Goal: Find specific page/section: Find specific page/section

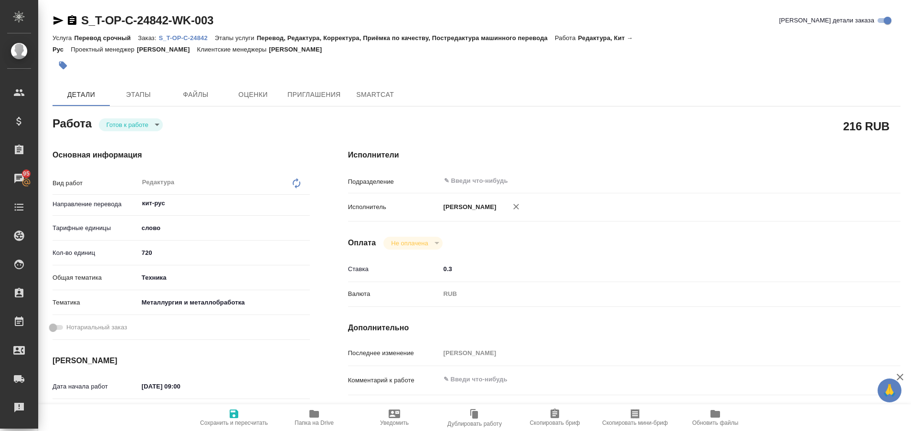
scroll to position [120, 0]
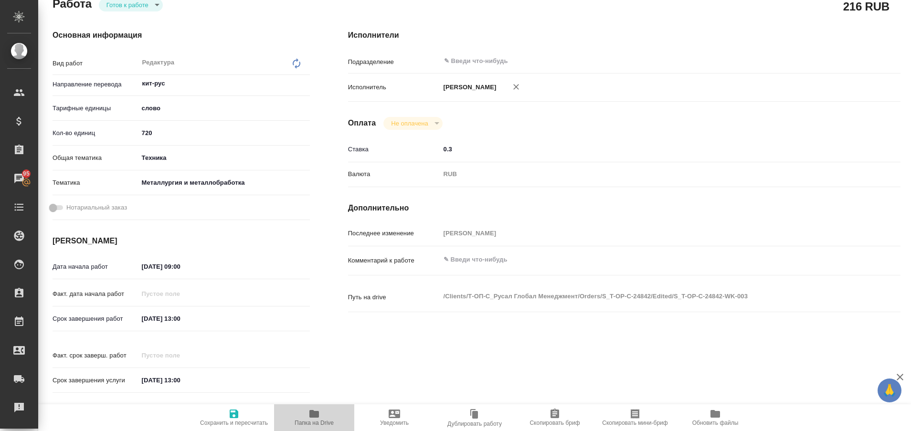
click at [308, 417] on span "Папка на Drive" at bounding box center [314, 417] width 69 height 18
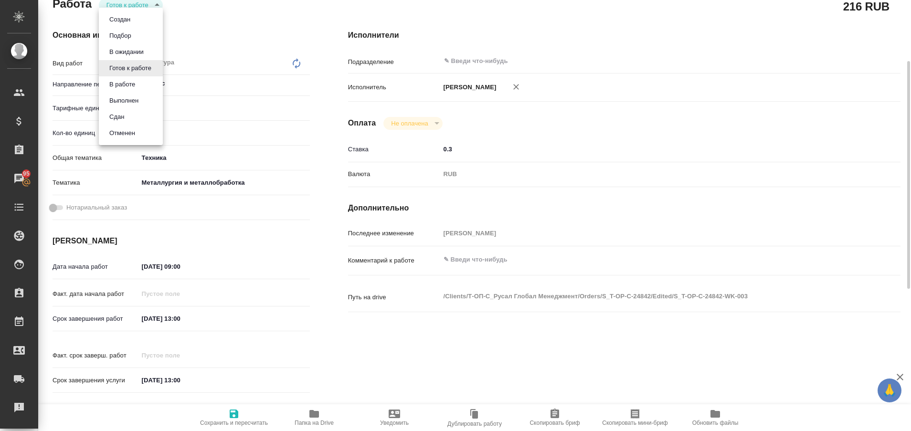
scroll to position [118, 0]
click at [154, 5] on body "🙏 .cls-1 fill:#fff; AWATERA Plastinina Anastasia Клиенты Спецификации Заказы 95…" at bounding box center [455, 215] width 911 height 431
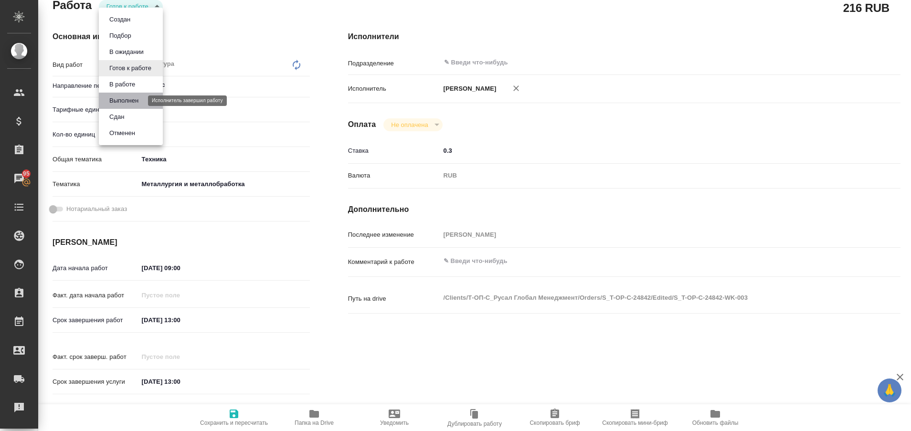
click at [131, 99] on button "Выполнен" at bounding box center [124, 101] width 35 height 11
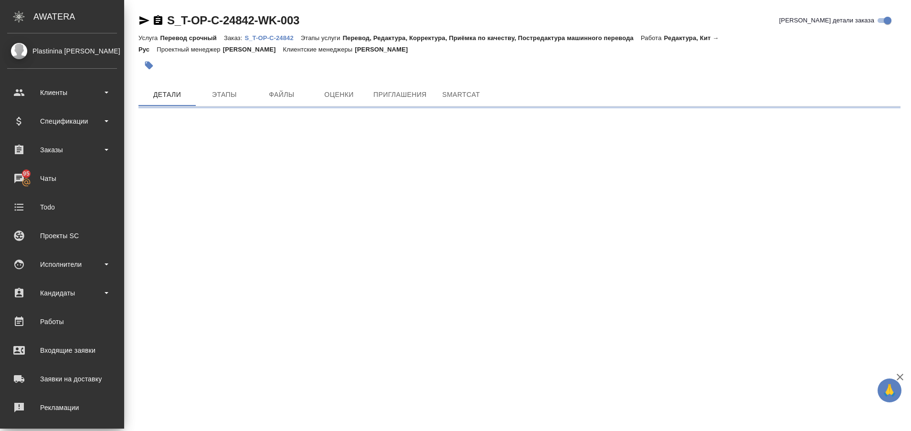
scroll to position [0, 0]
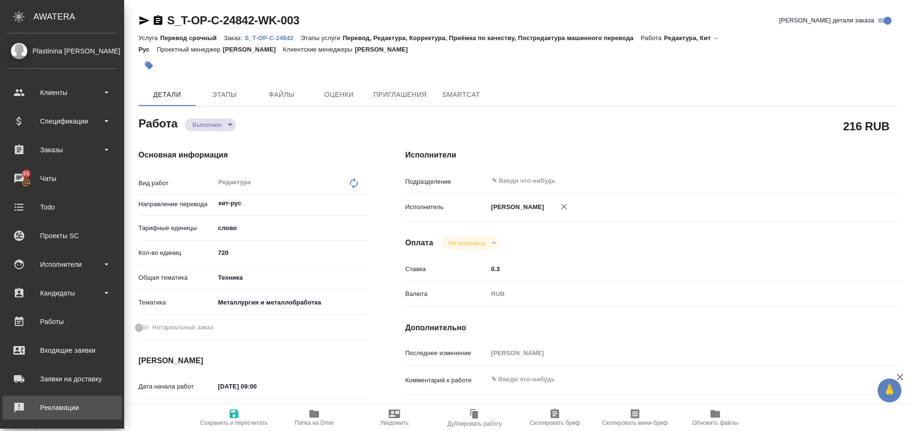
type textarea "x"
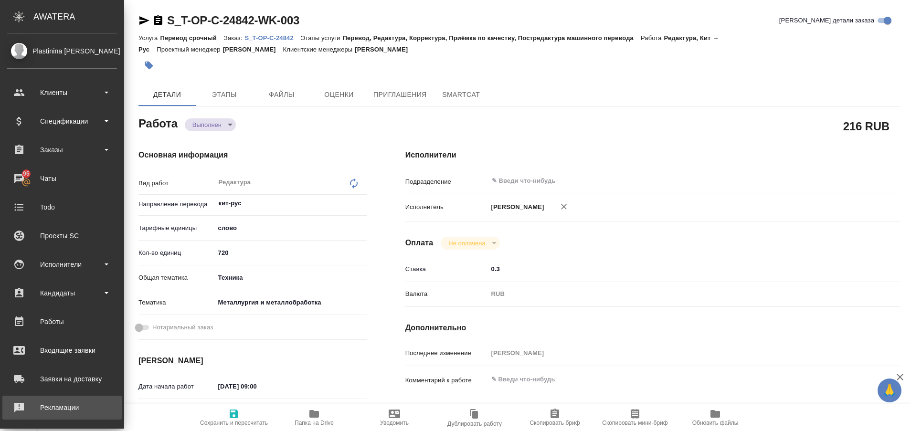
type textarea "x"
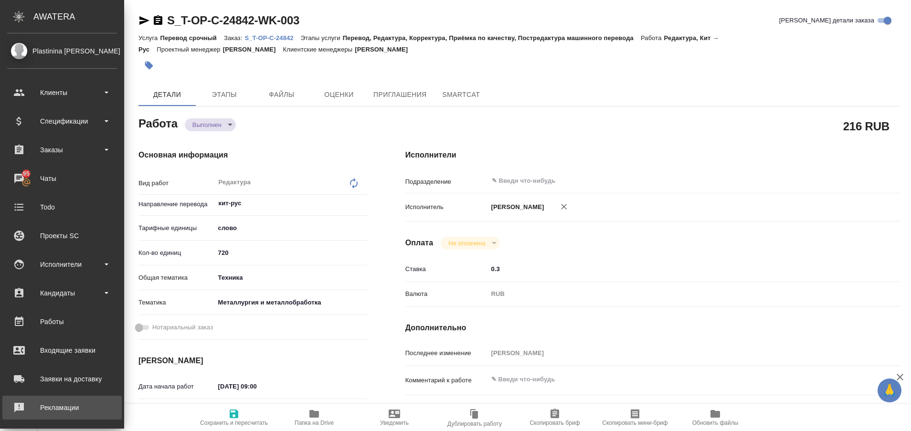
type textarea "x"
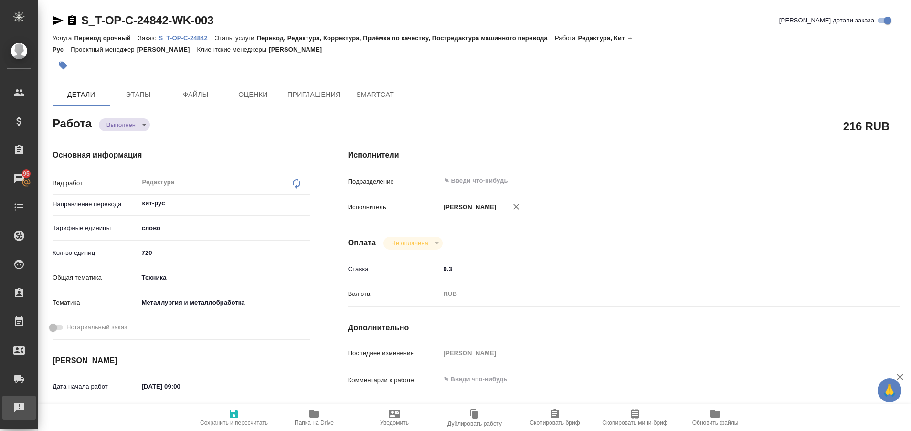
type textarea "x"
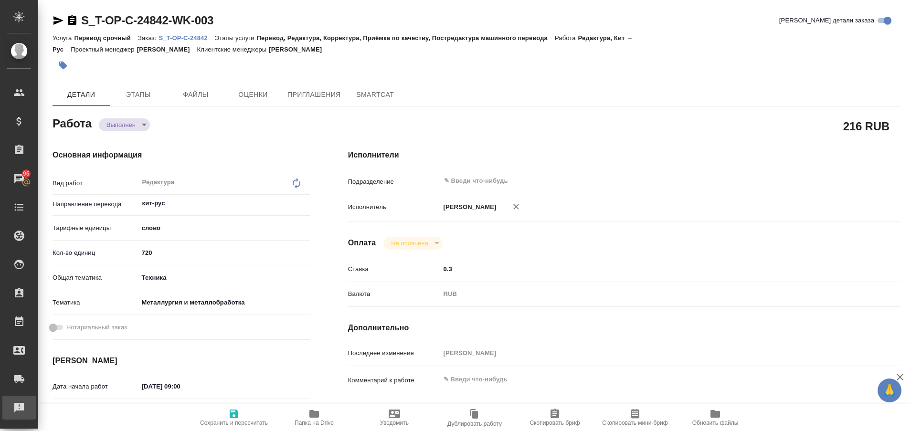
click at [19, 404] on div "Рекламации" at bounding box center [7, 408] width 24 height 14
type textarea "x"
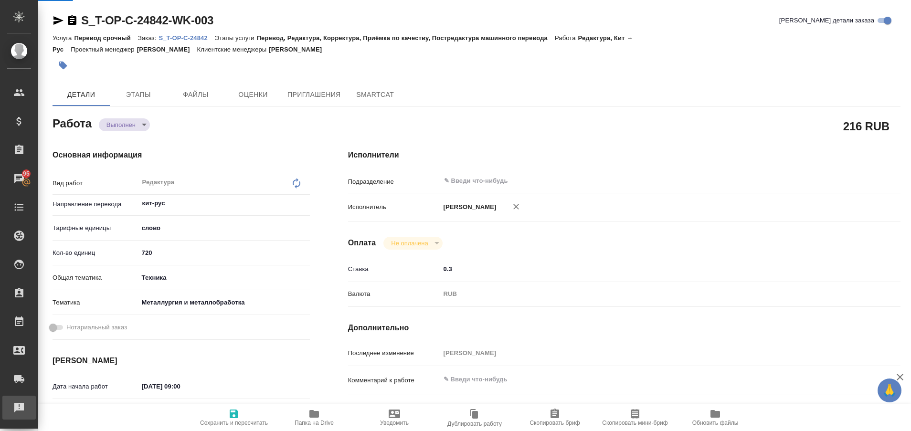
type textarea "x"
